Goal: Task Accomplishment & Management: Use online tool/utility

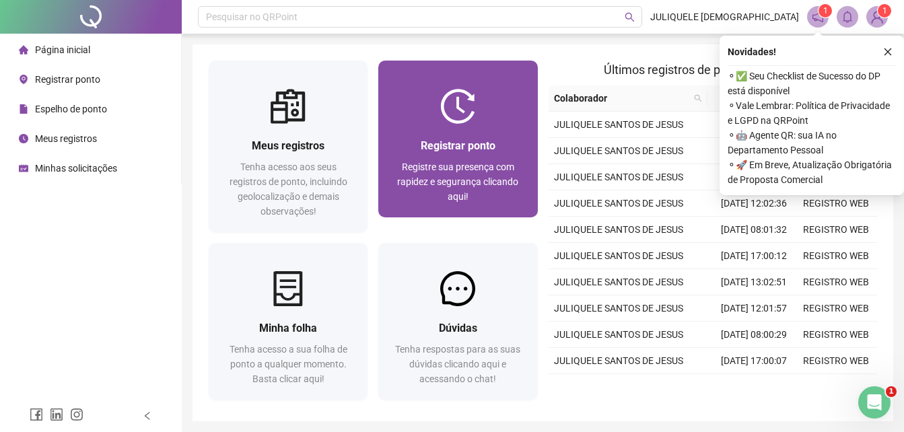
click at [473, 129] on div "Registrar ponto Registre sua presença com rapidez e segurança clicando aqui!" at bounding box center [457, 171] width 159 height 94
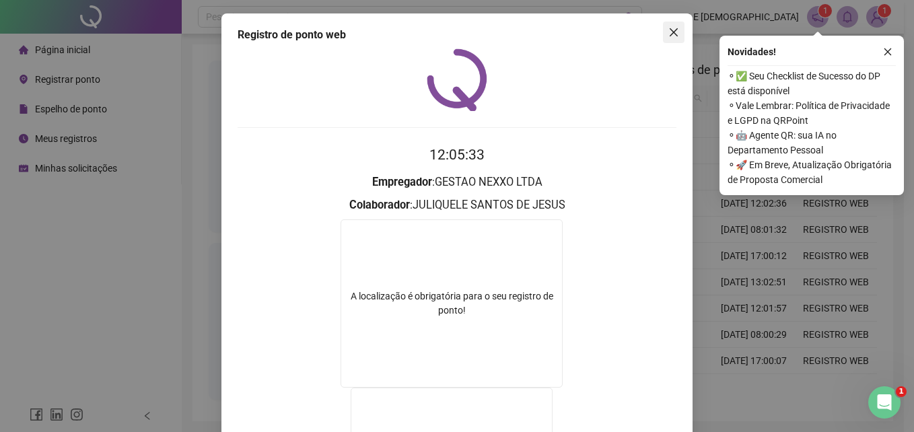
click at [675, 32] on span "Close" at bounding box center [674, 32] width 22 height 11
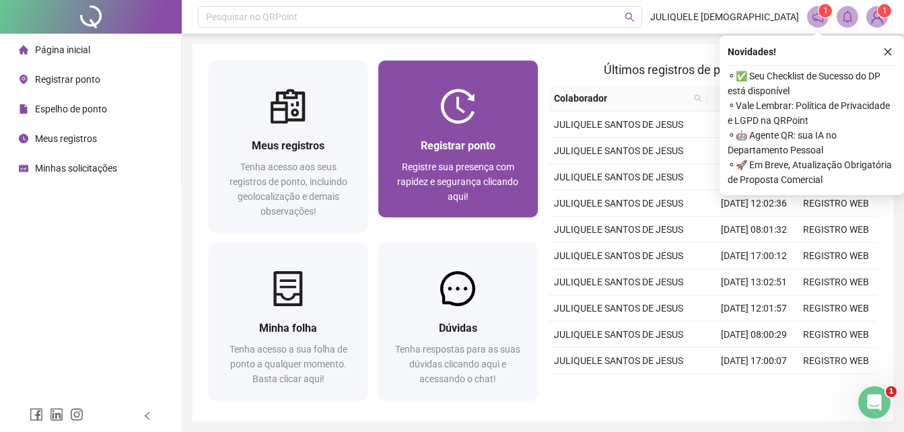
click at [440, 138] on div "Registrar ponto" at bounding box center [457, 145] width 127 height 17
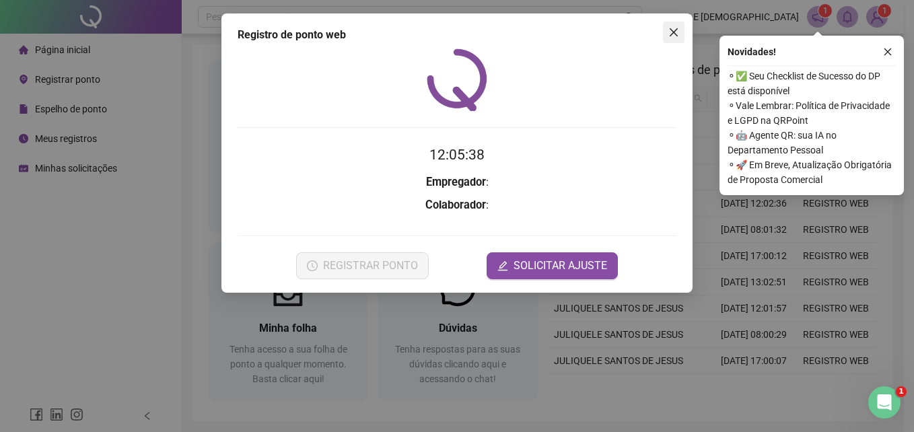
click at [673, 34] on icon "close" at bounding box center [673, 32] width 11 height 11
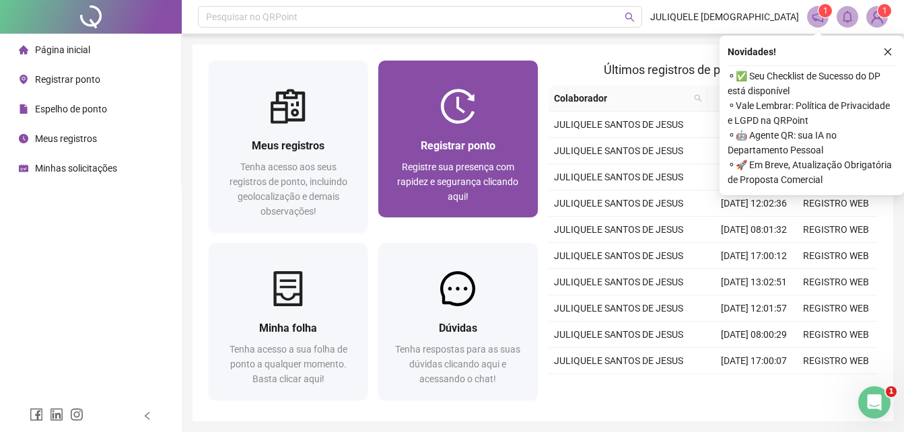
click at [481, 133] on div "Registrar ponto Registre sua presença com rapidez e segurança clicando aqui!" at bounding box center [457, 171] width 159 height 94
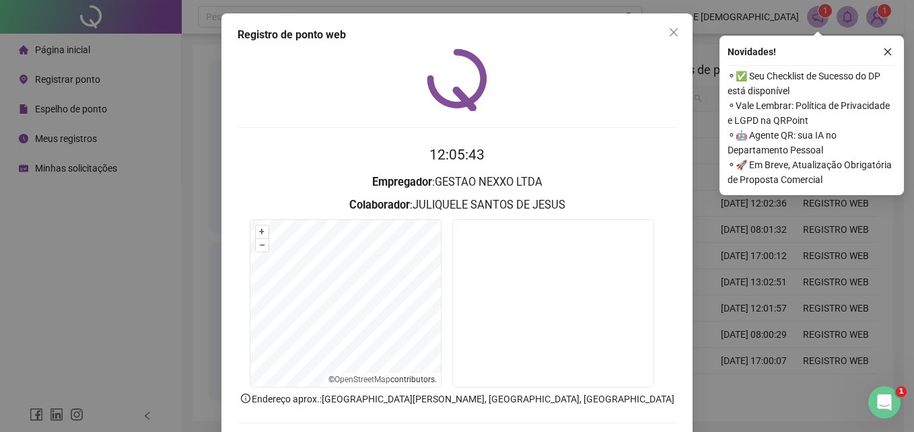
scroll to position [64, 0]
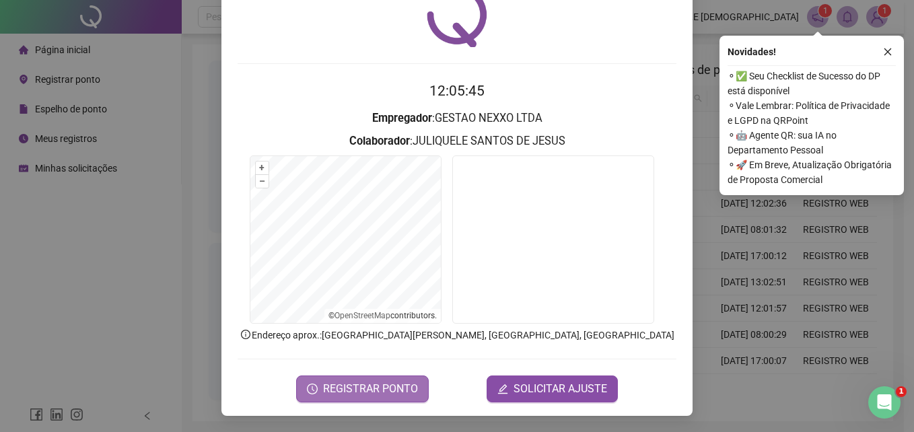
click at [373, 387] on span "REGISTRAR PONTO" at bounding box center [370, 389] width 95 height 16
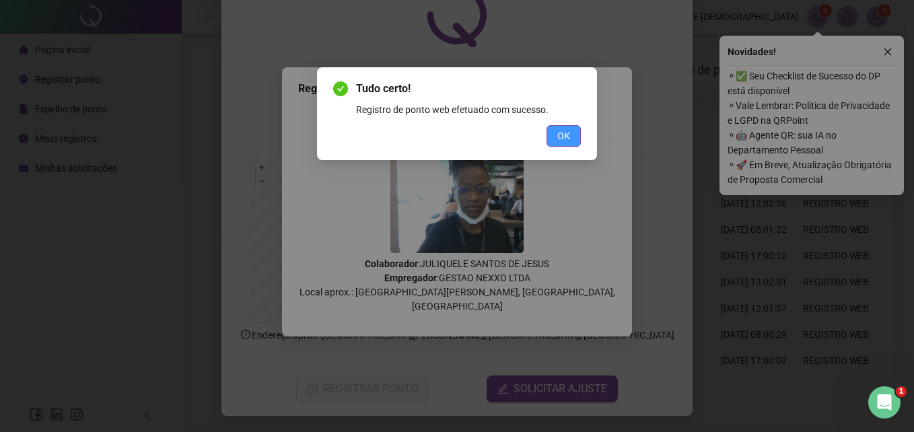
click at [567, 133] on span "OK" at bounding box center [563, 136] width 13 height 15
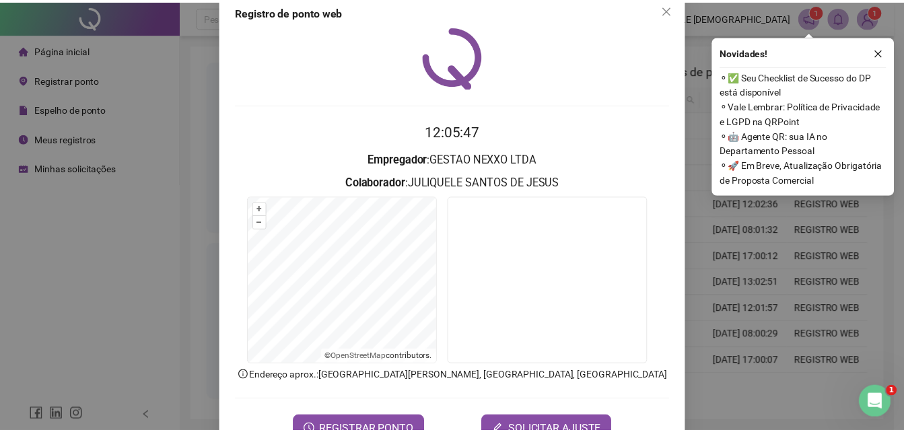
scroll to position [0, 0]
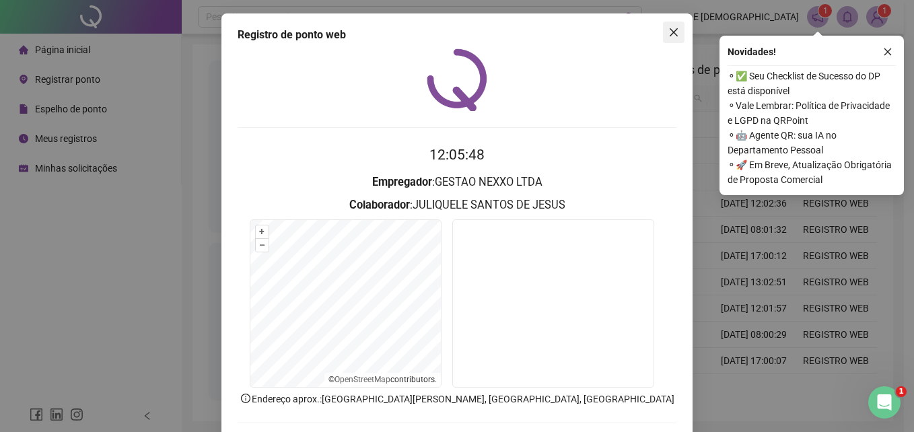
click at [671, 31] on icon "close" at bounding box center [673, 32] width 11 height 11
